Goal: Information Seeking & Learning: Learn about a topic

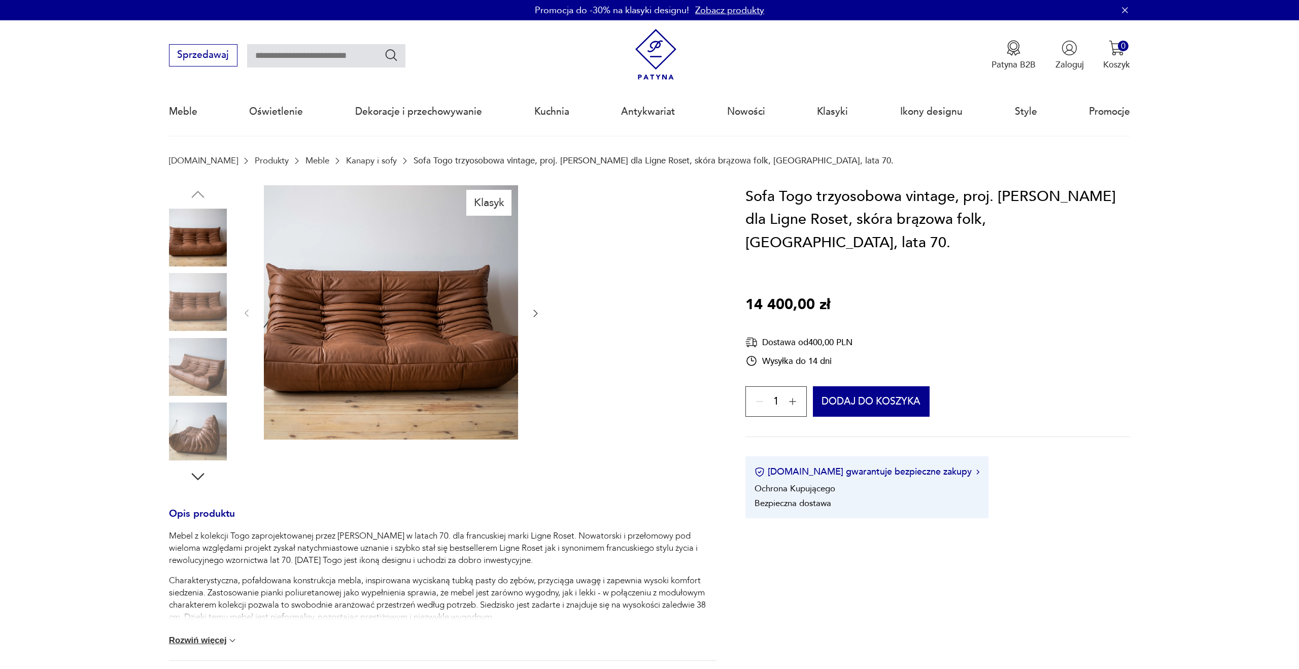
click at [194, 304] on img at bounding box center [198, 302] width 58 height 58
click at [199, 365] on img at bounding box center [198, 367] width 58 height 58
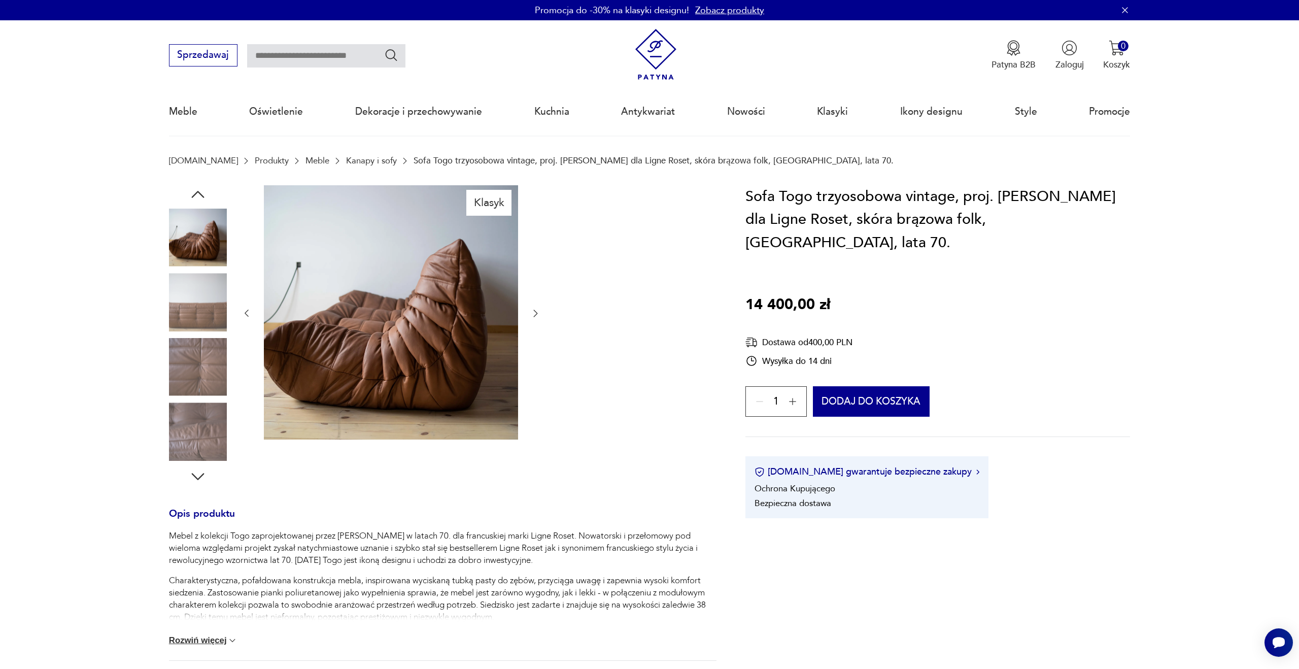
click at [205, 429] on img at bounding box center [198, 431] width 58 height 58
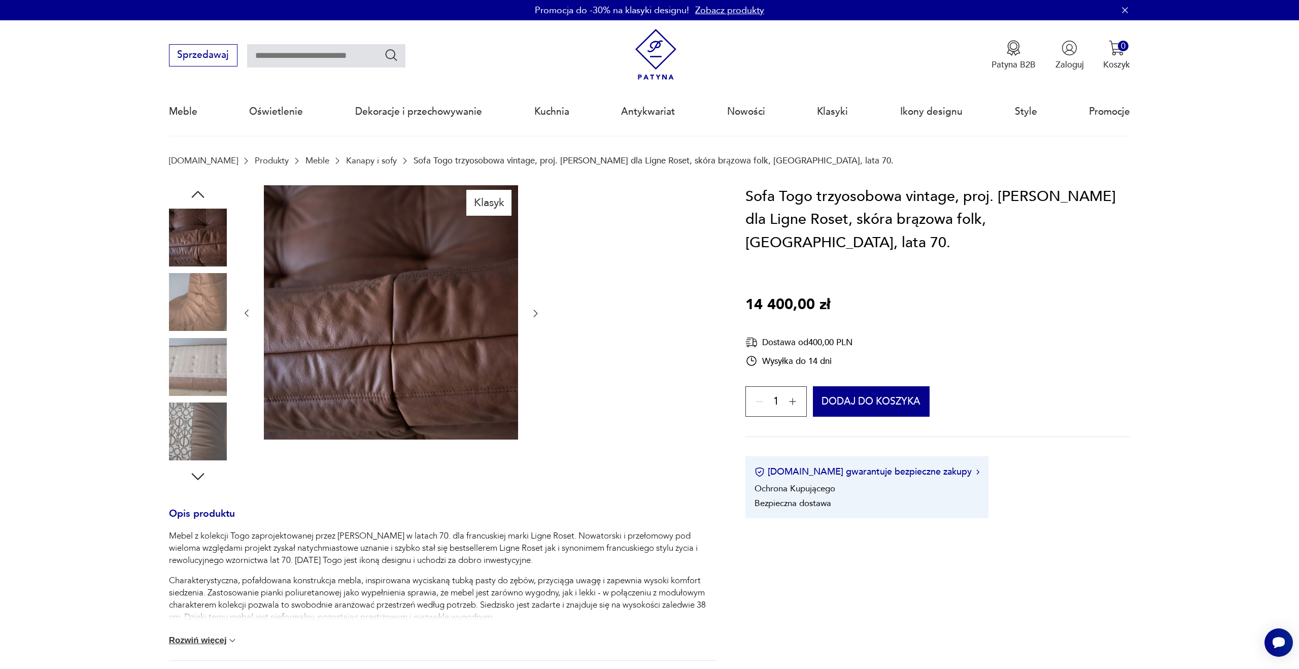
click at [212, 308] on img at bounding box center [198, 302] width 58 height 58
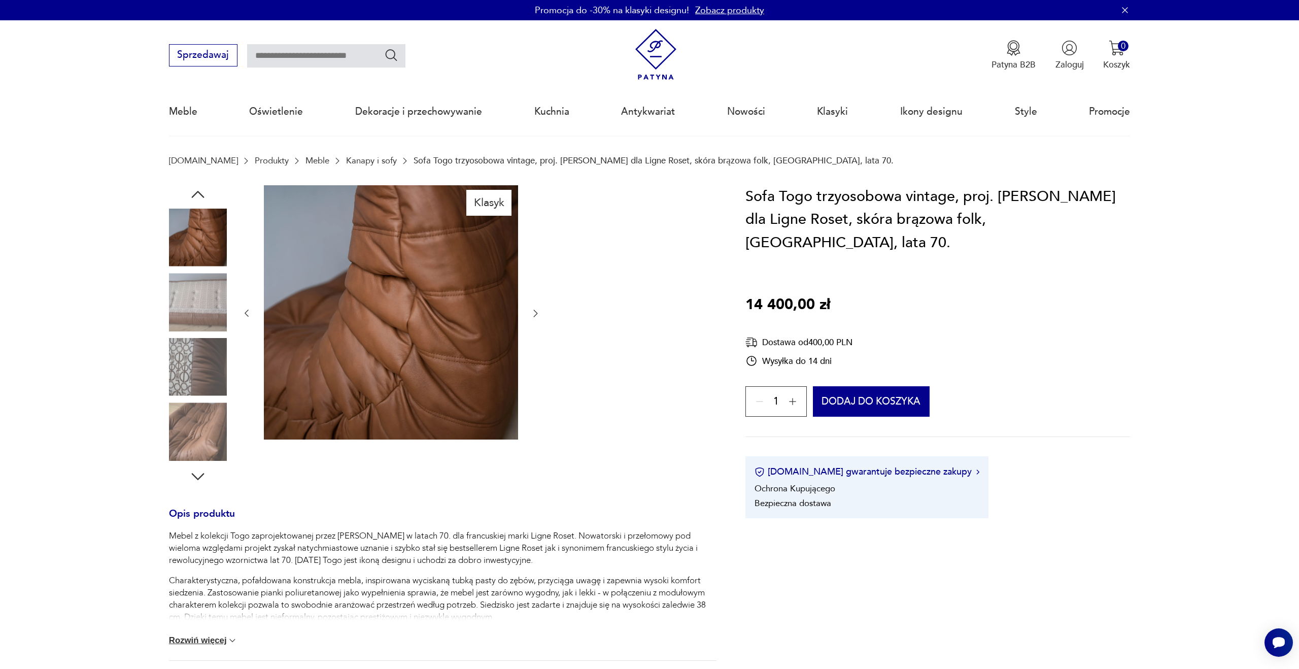
click at [209, 247] on img at bounding box center [198, 238] width 58 height 58
click at [210, 307] on img at bounding box center [198, 302] width 58 height 58
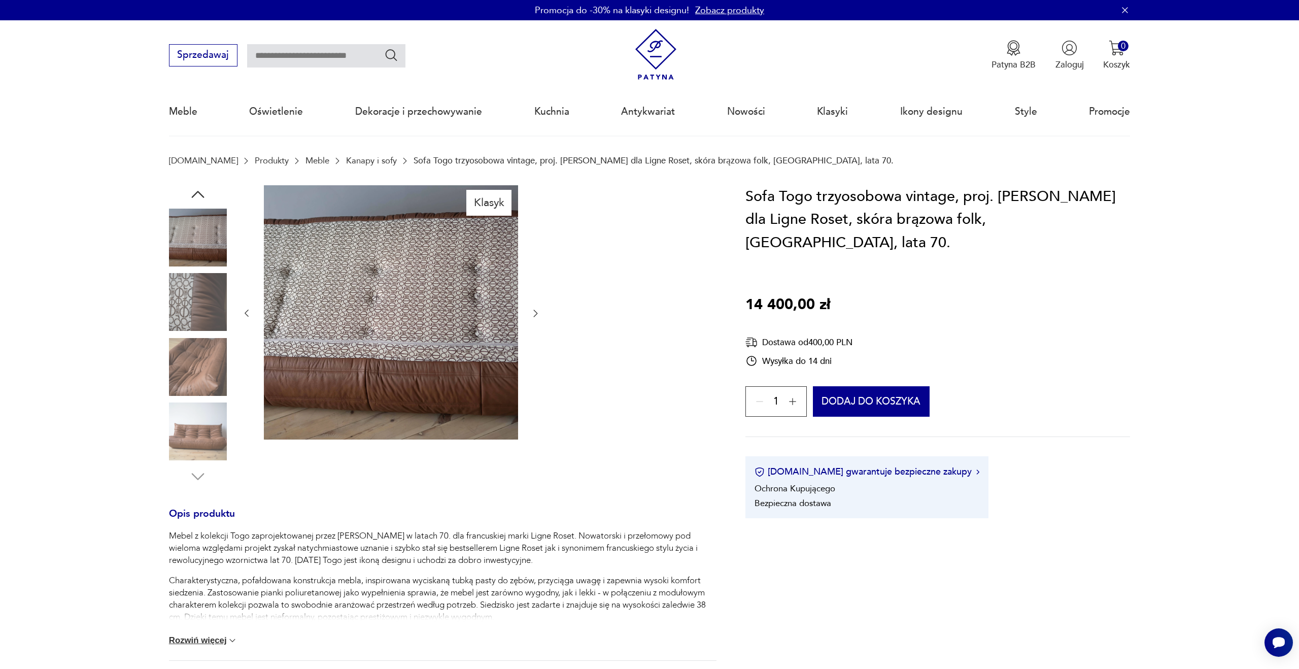
click at [205, 310] on img at bounding box center [198, 302] width 58 height 58
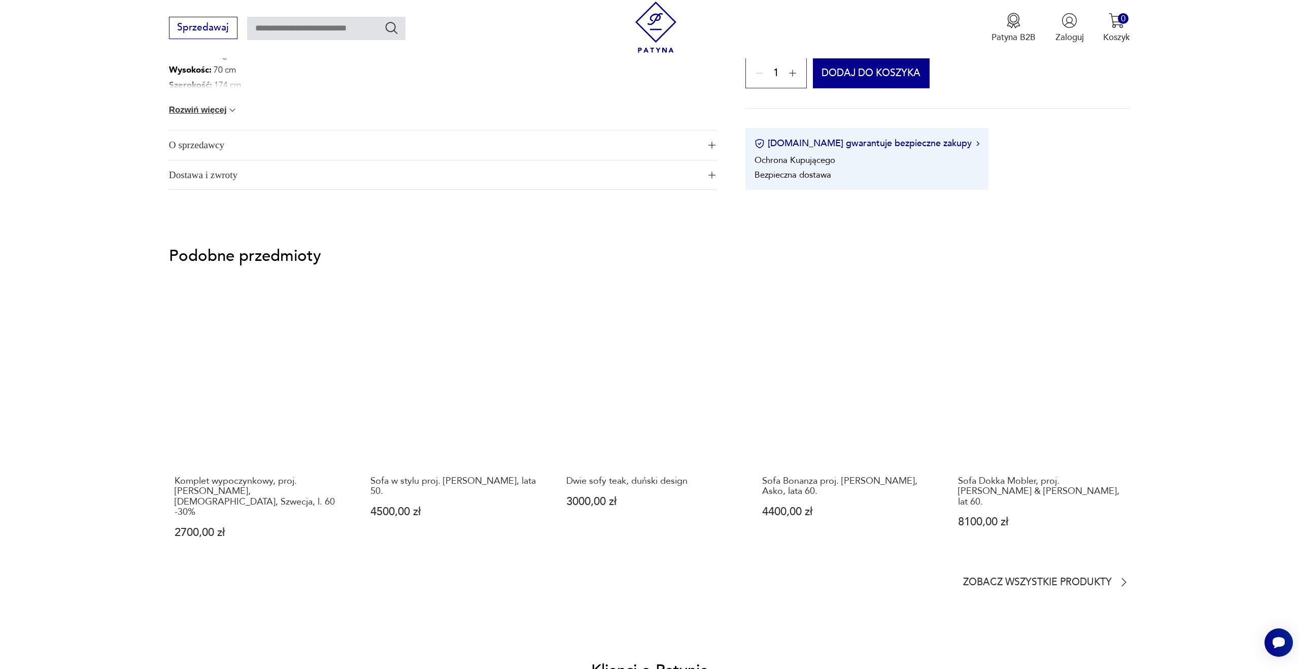
scroll to position [784, 0]
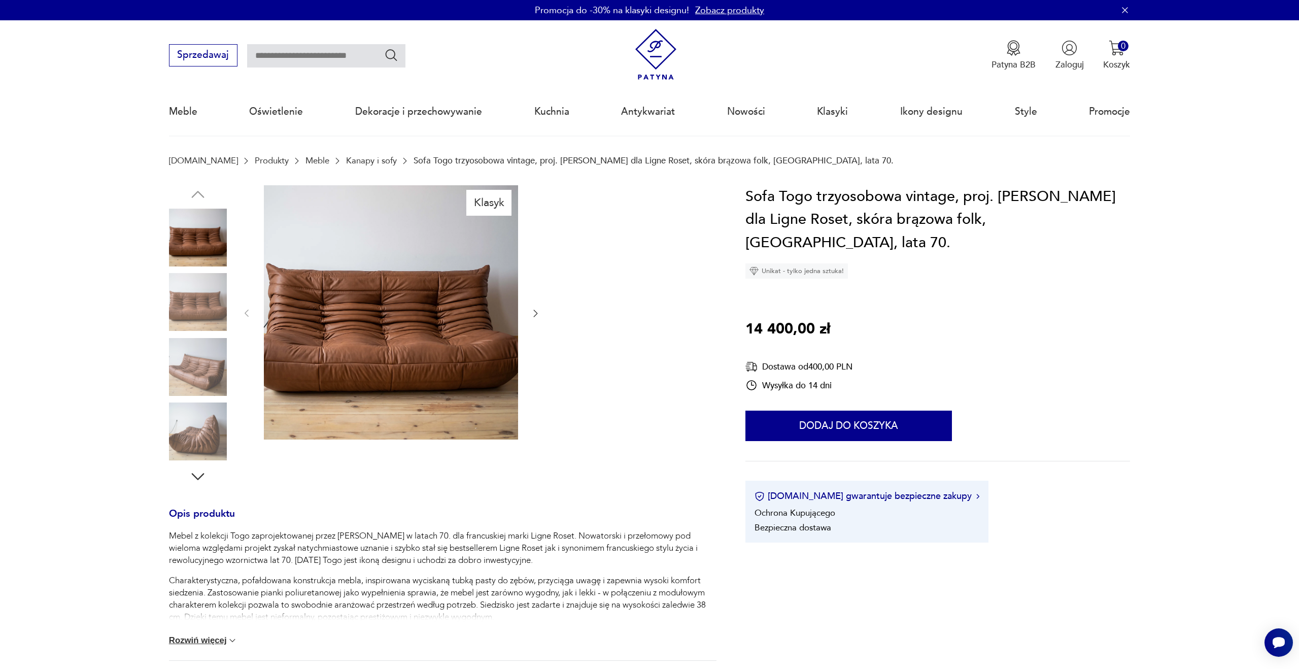
click at [397, 324] on img at bounding box center [391, 312] width 254 height 254
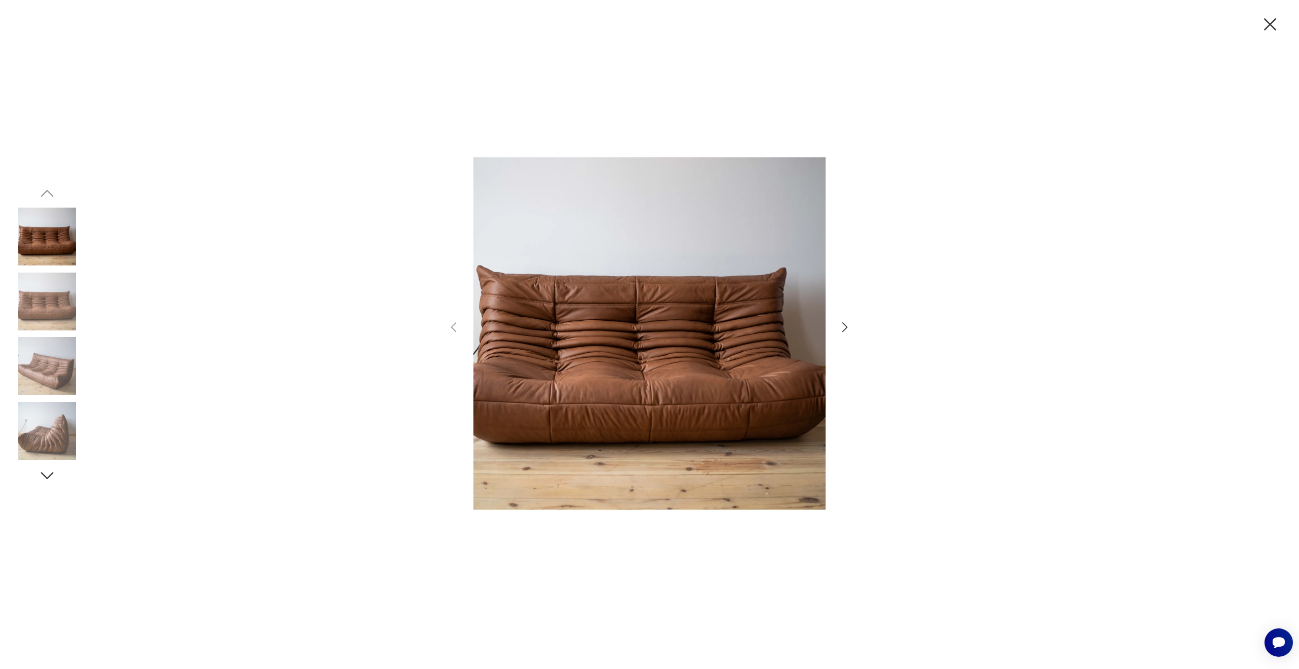
click at [629, 372] on img at bounding box center [649, 333] width 352 height 507
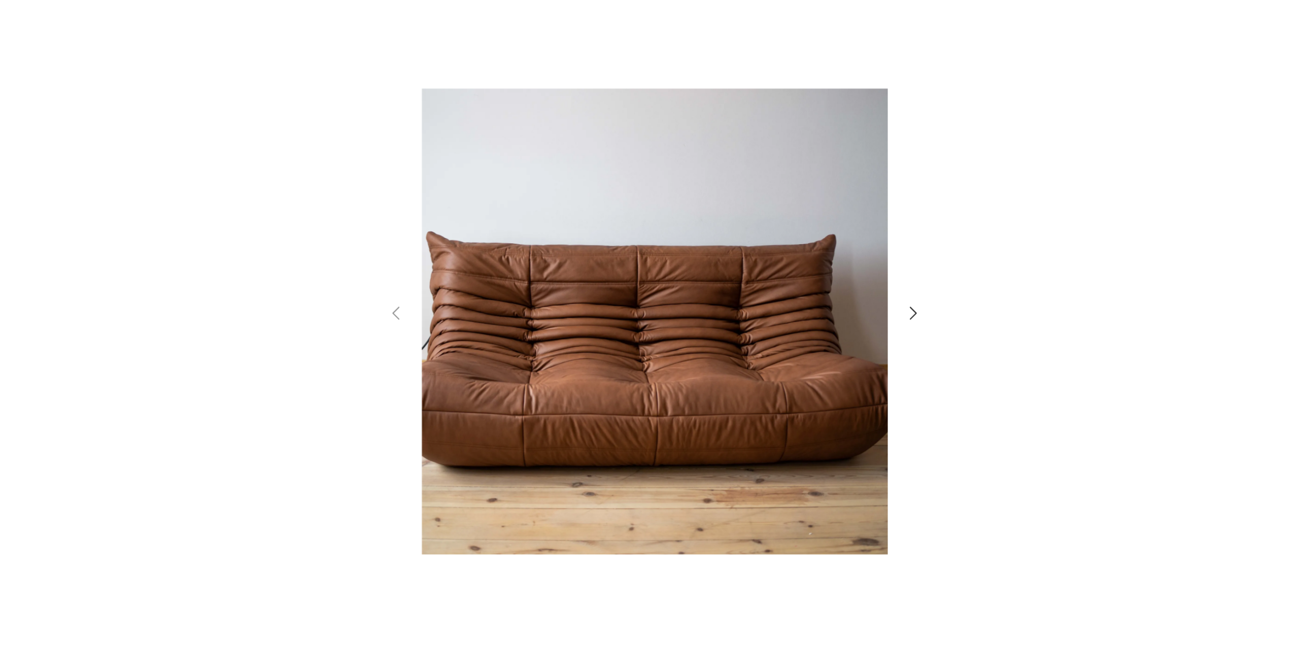
click at [321, 337] on div at bounding box center [649, 334] width 1299 height 669
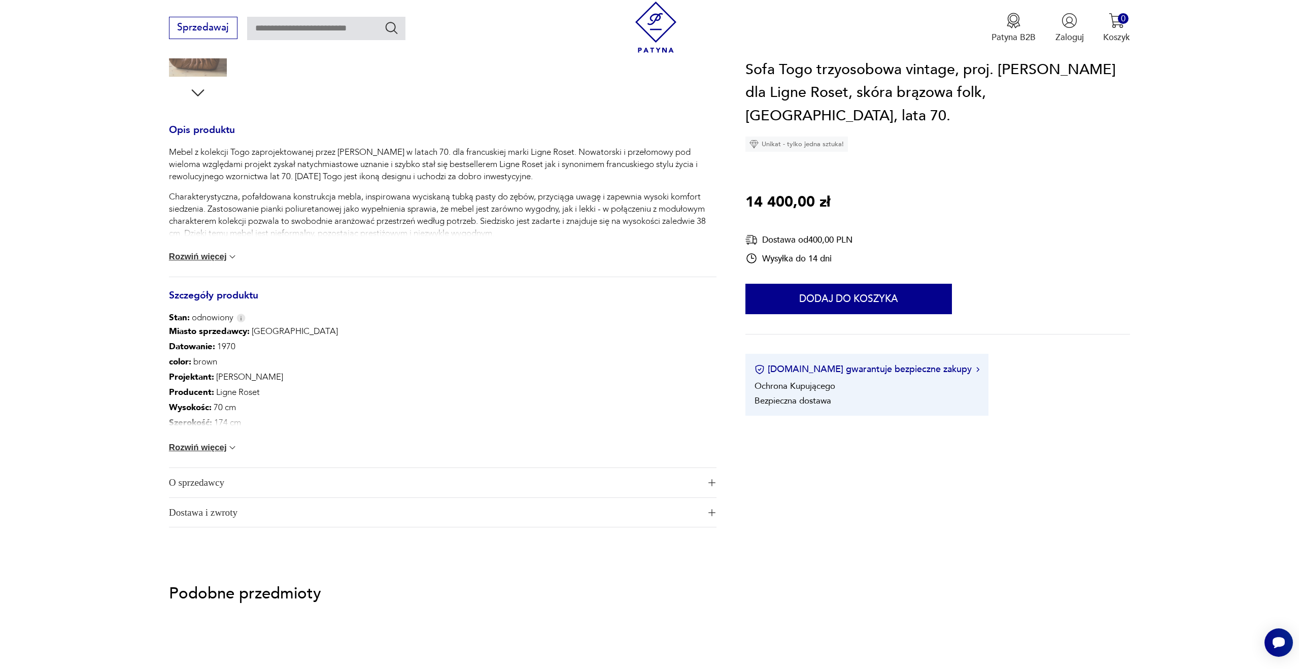
scroll to position [400, 0]
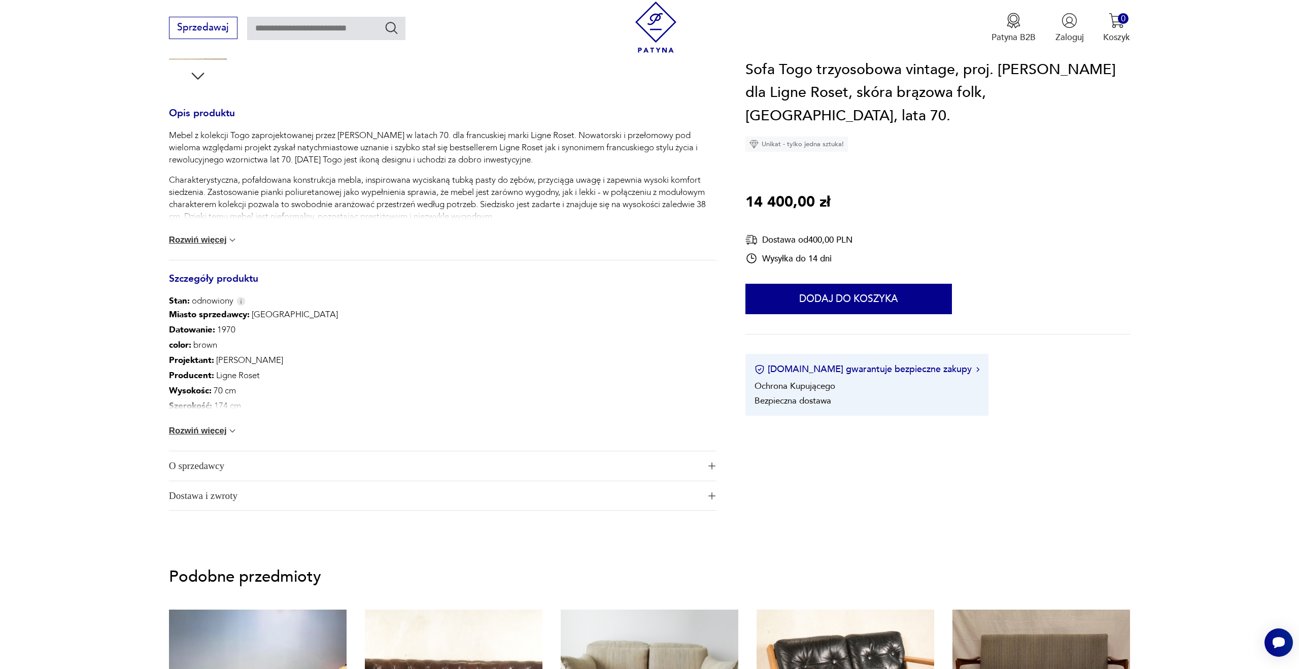
click at [232, 432] on img at bounding box center [232, 431] width 10 height 10
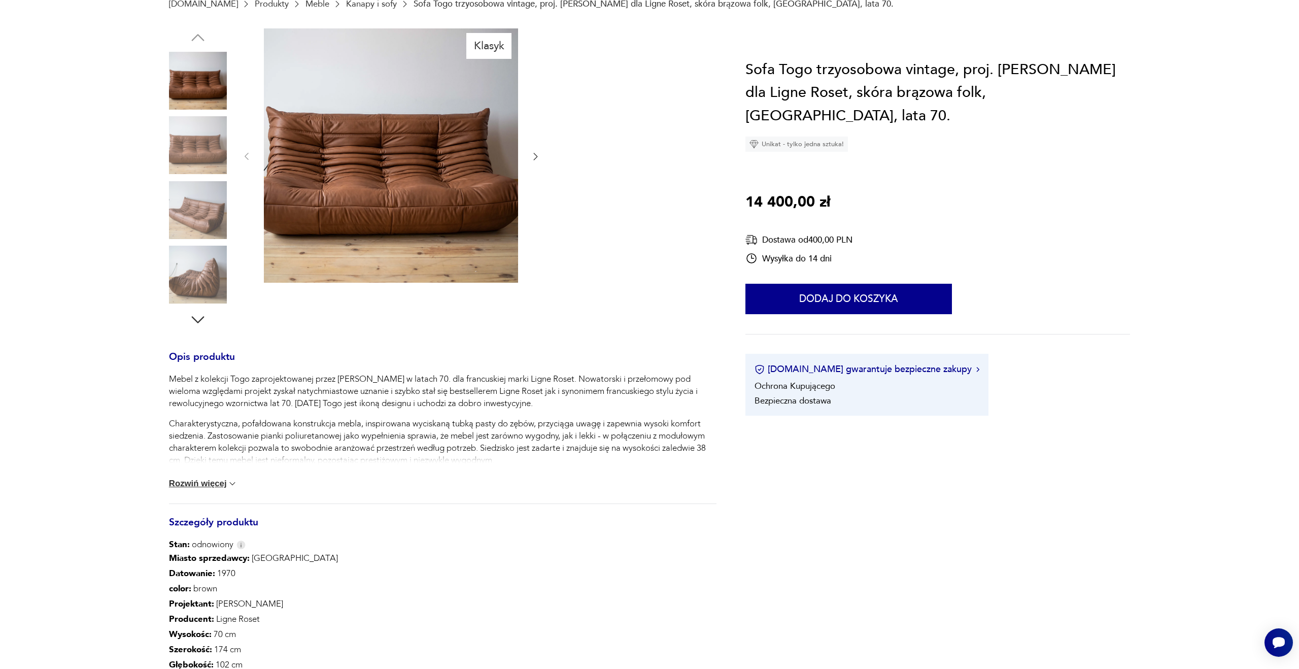
scroll to position [0, 0]
